Goal: Information Seeking & Learning: Learn about a topic

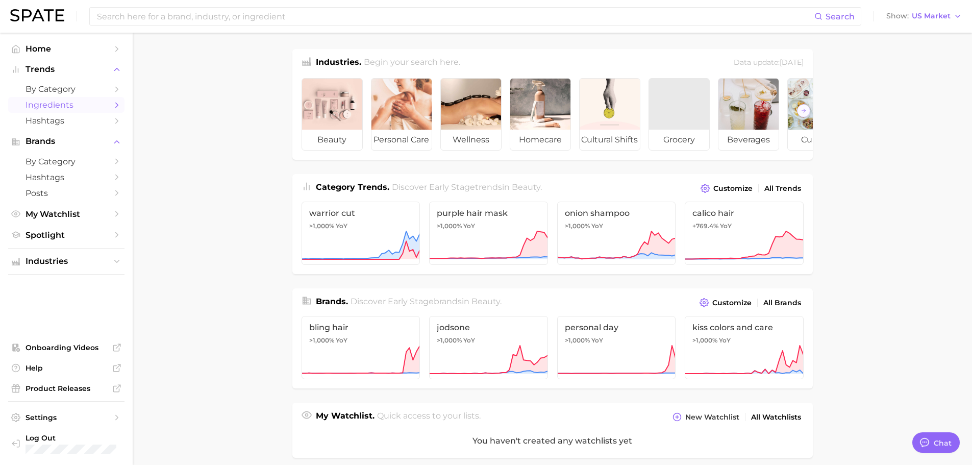
type textarea "x"
click at [71, 93] on span "by Category" at bounding box center [67, 89] width 82 height 10
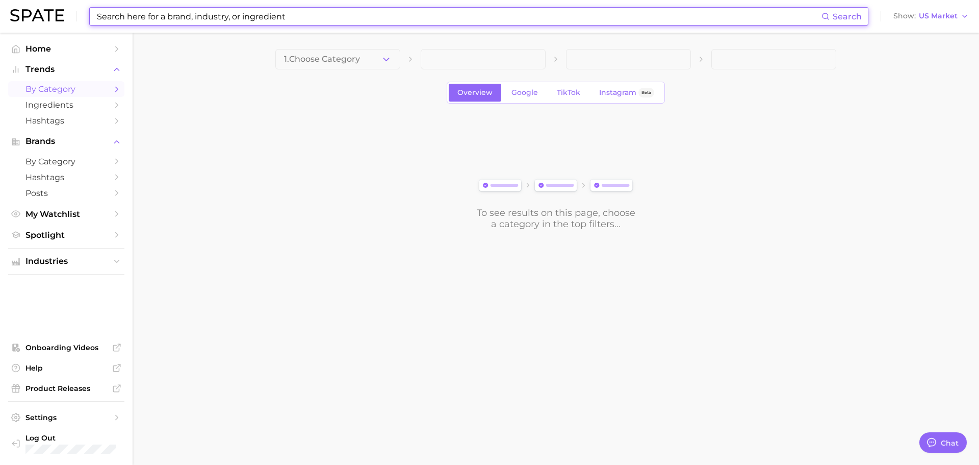
click at [162, 21] on input at bounding box center [459, 16] width 726 height 17
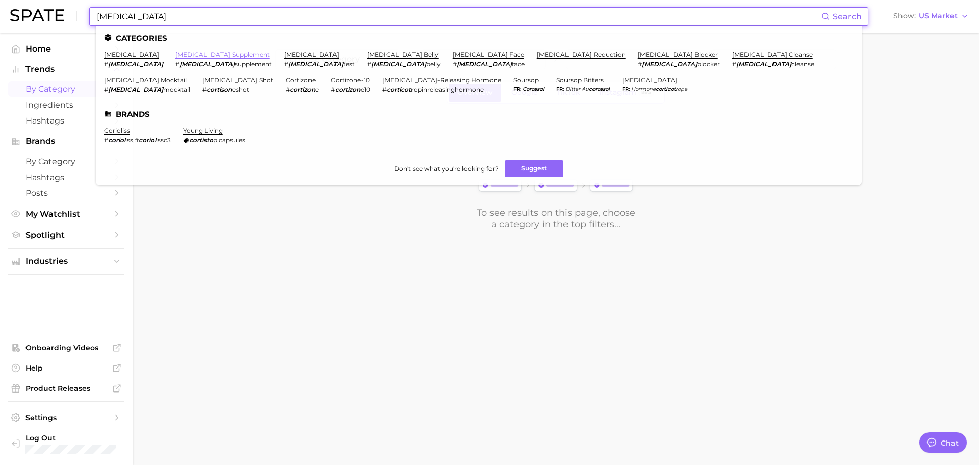
type input "[MEDICAL_DATA]"
click at [190, 55] on link "[MEDICAL_DATA] supplement" at bounding box center [222, 55] width 94 height 8
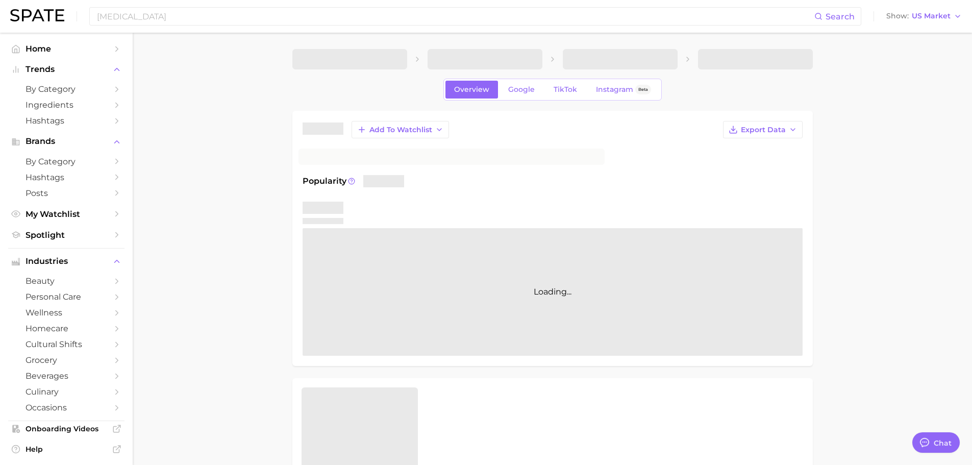
type textarea "x"
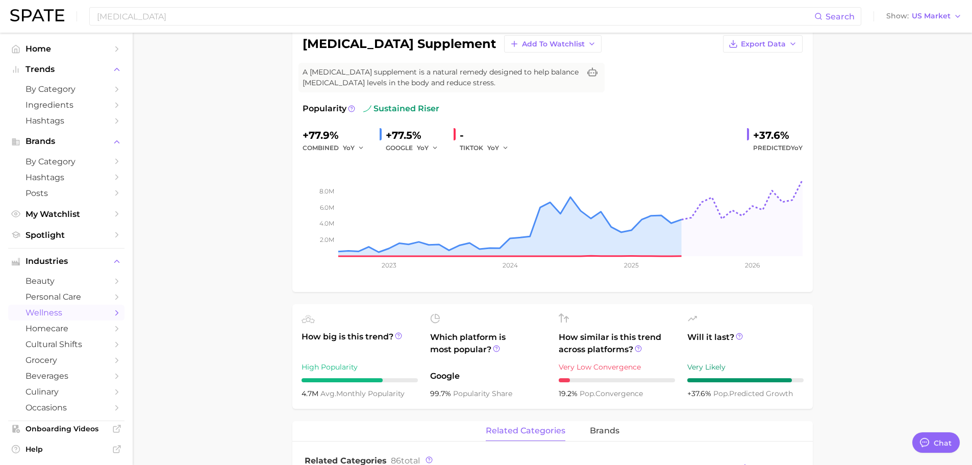
scroll to position [102, 0]
